Goal: Task Accomplishment & Management: Use online tool/utility

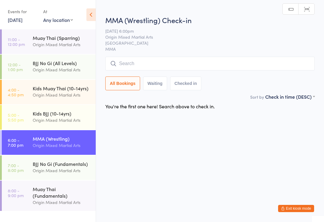
click at [199, 66] on input "search" at bounding box center [209, 64] width 209 height 14
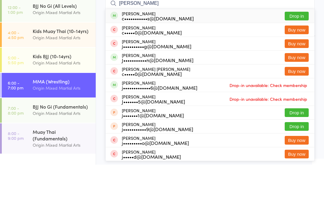
type input "[PERSON_NAME]"
click at [298, 69] on button "Drop in" at bounding box center [296, 73] width 24 height 9
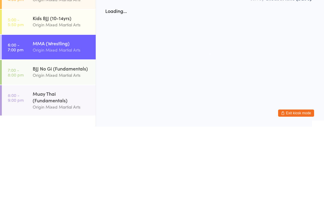
click at [59, 167] on div "Origin Mixed Martial Arts" at bounding box center [62, 170] width 58 height 7
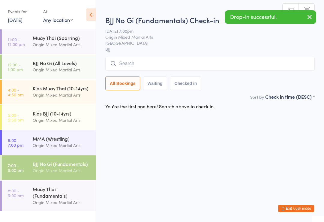
click at [198, 67] on input "search" at bounding box center [209, 64] width 209 height 14
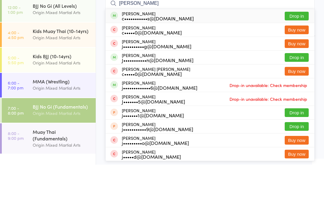
type input "[PERSON_NAME]"
click at [297, 69] on button "Drop in" at bounding box center [296, 73] width 24 height 9
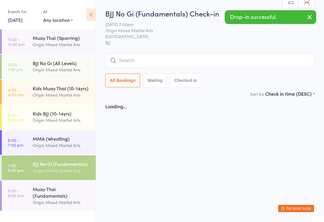
click at [49, 136] on div "MMA (Wrestling)" at bounding box center [62, 138] width 58 height 7
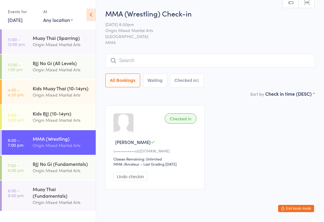
click at [179, 55] on input "search" at bounding box center [209, 61] width 209 height 14
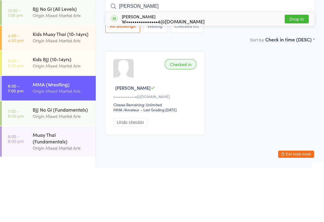
type input "[PERSON_NAME]"
click at [269, 66] on div "[PERSON_NAME] W•••••••••••••••4@[DOMAIN_NAME] Drop in" at bounding box center [210, 73] width 209 height 14
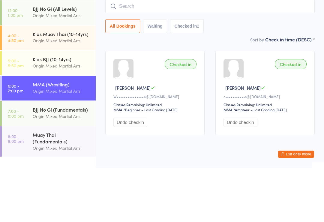
scroll to position [13, 0]
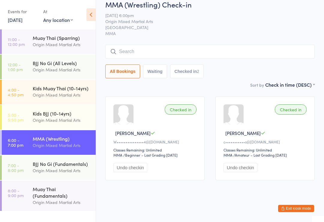
click at [118, 47] on input "search" at bounding box center [209, 52] width 209 height 14
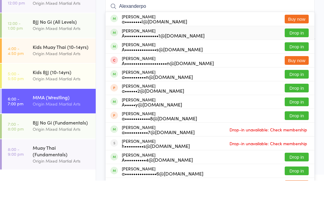
type input "Alexanderpo"
click at [178, 74] on div "A••••••••••••••••1@[DOMAIN_NAME]" at bounding box center [163, 76] width 83 height 5
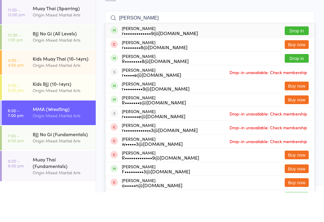
type input "[PERSON_NAME]"
click at [182, 60] on div "r•••••••••••••9@[DOMAIN_NAME]" at bounding box center [160, 62] width 76 height 5
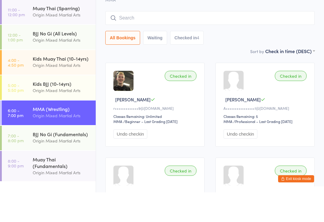
click at [216, 46] on div "MMA (Wrestling) Check-in [DATE] 6:00pm Origin Mixed Martial Arts Gladesville MM…" at bounding box center [209, 37] width 209 height 82
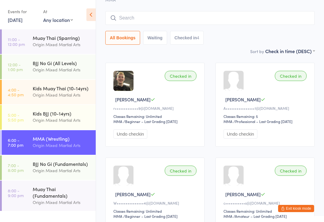
click at [172, 23] on input "search" at bounding box center [209, 18] width 209 height 14
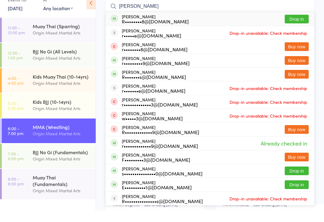
type input "[PERSON_NAME]"
click at [216, 52] on div "[PERSON_NAME] r••••••••8@[DOMAIN_NAME] Buy now" at bounding box center [210, 58] width 209 height 13
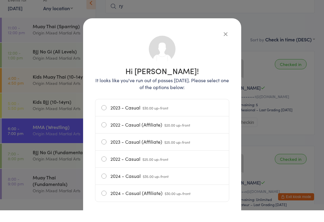
scroll to position [54, 0]
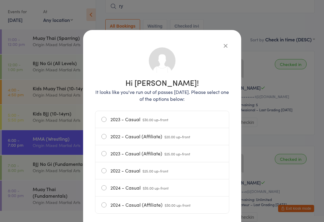
click at [222, 49] on button "button" at bounding box center [225, 45] width 7 height 7
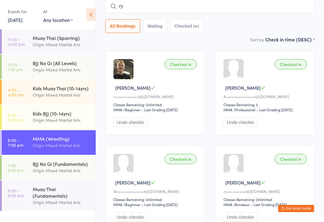
click at [193, 7] on input "ry" at bounding box center [209, 6] width 209 height 14
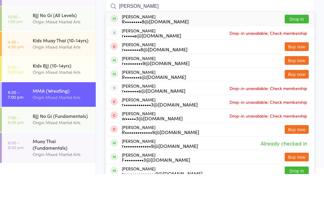
scroll to position [0, 0]
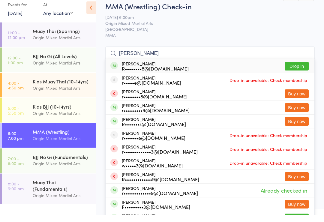
type input "[PERSON_NAME]"
click at [292, 69] on button "Drop in" at bounding box center [296, 73] width 24 height 9
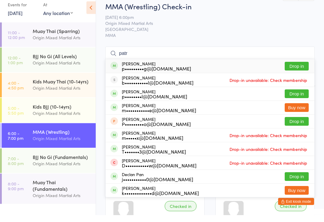
type input "patr"
click at [299, 69] on button "Drop in" at bounding box center [296, 73] width 24 height 9
